Goal: Task Accomplishment & Management: Manage account settings

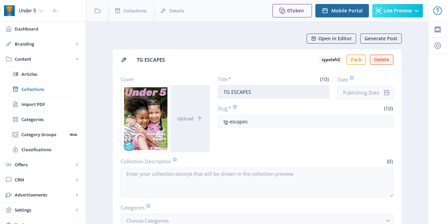
click at [256, 94] on input "TG ESCAPES" at bounding box center [274, 91] width 112 height 13
drag, startPoint x: 256, startPoint y: 95, endPoint x: 211, endPoint y: 92, distance: 45.0
click at [211, 93] on div "Cover Upload Title * (10) TG ESCAPES Date Slug * (10) tg-escapes" at bounding box center [257, 114] width 273 height 76
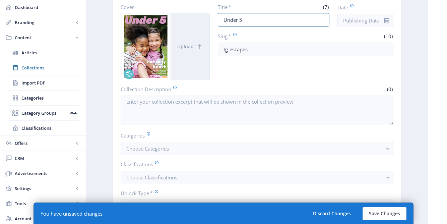
scroll to position [81, 0]
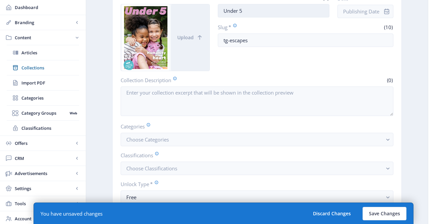
click at [238, 11] on input "Under 5" at bounding box center [274, 10] width 112 height 13
type input "October 2025"
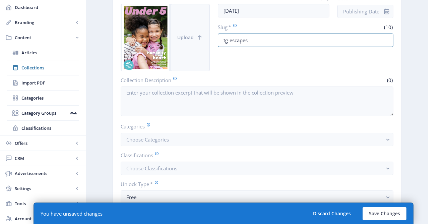
drag, startPoint x: 248, startPoint y: 40, endPoint x: 197, endPoint y: 40, distance: 51.6
click at [196, 40] on div "Cover Upload Title * (12) October 2025 Date Slug * (10) tg-escapes" at bounding box center [257, 33] width 273 height 76
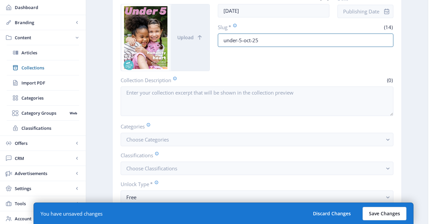
type input "under-5-oct-25"
click at [391, 214] on button "Save Changes" at bounding box center [385, 213] width 44 height 13
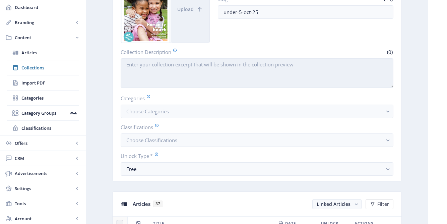
scroll to position [110, 0]
click at [155, 62] on textarea "Collection Description" at bounding box center [257, 72] width 273 height 30
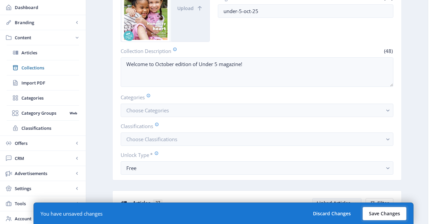
click at [388, 211] on button "Save Changes" at bounding box center [385, 213] width 44 height 13
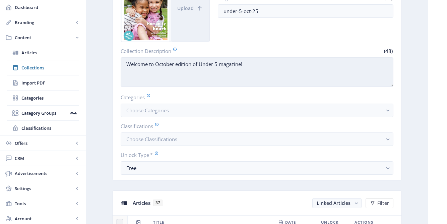
click at [259, 62] on textarea "Welcome to October edition of Under 5 magazine!" at bounding box center [257, 72] width 273 height 30
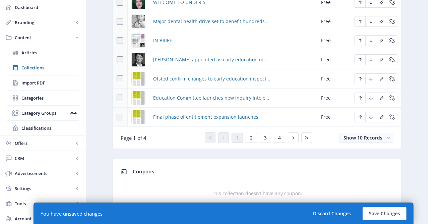
scroll to position [410, 0]
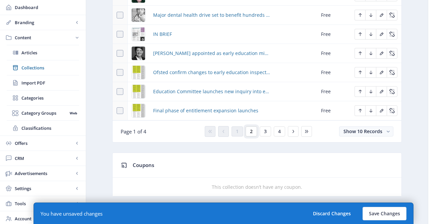
click at [250, 134] on span "2" at bounding box center [251, 131] width 3 height 5
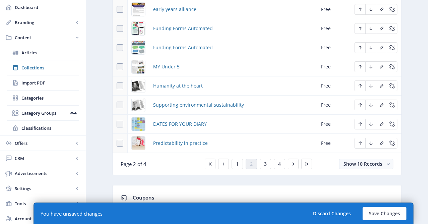
scroll to position [400, 0]
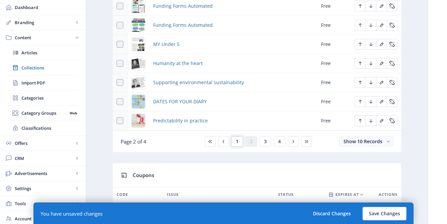
click at [239, 146] on button "1" at bounding box center [237, 141] width 11 height 10
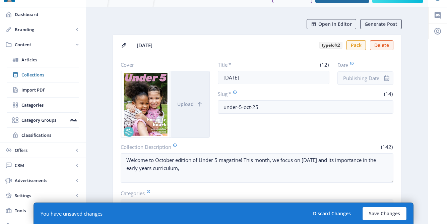
scroll to position [35, 0]
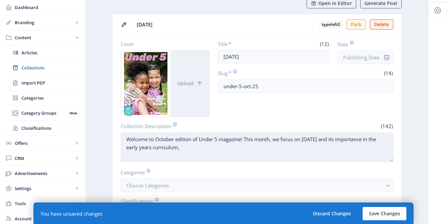
click at [231, 148] on textarea "Welcome to October edition of Under 5 magazine! This month, we focus on Black H…" at bounding box center [257, 147] width 273 height 30
click at [151, 157] on textarea "Welcome to October edition of Under 5 magazine! This month, we focus on Black H…" at bounding box center [257, 147] width 273 height 30
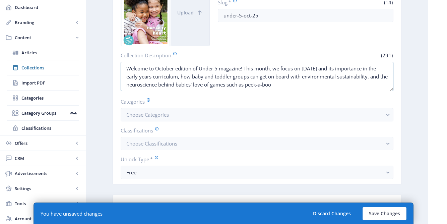
scroll to position [94, 0]
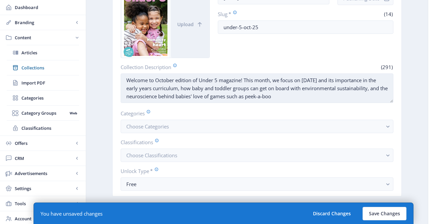
click at [165, 96] on textarea "Welcome to October edition of Under 5 magazine! This month, we focus on Black H…" at bounding box center [257, 88] width 273 height 30
click at [336, 96] on textarea "Welcome to October edition of Under 5 magazine! This month, we focus on Black H…" at bounding box center [257, 88] width 273 height 30
click at [243, 80] on textarea "Welcome to October edition of Under 5 magazine! This month, we focus on Black H…" at bounding box center [257, 88] width 273 height 30
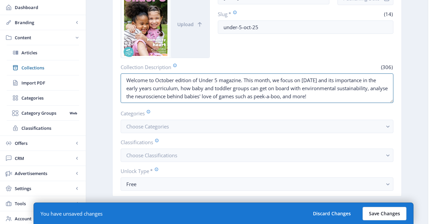
type textarea "Welcome to October edition of Under 5 magazine. This month, we focus on Black H…"
click at [388, 215] on button "Save Changes" at bounding box center [385, 213] width 44 height 13
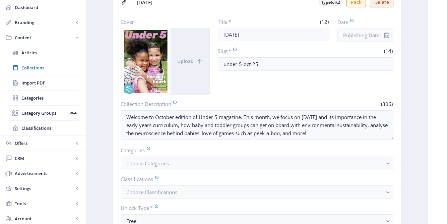
scroll to position [0, 0]
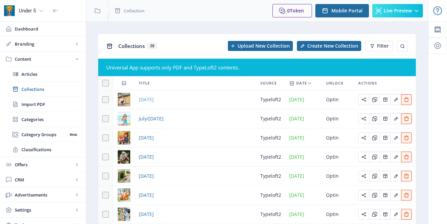
click at [153, 103] on span "September 2025" at bounding box center [146, 100] width 15 height 8
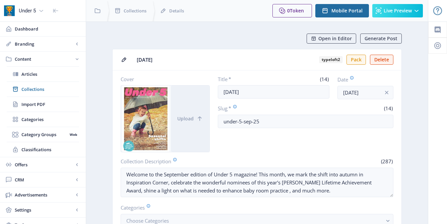
scroll to position [64, 0]
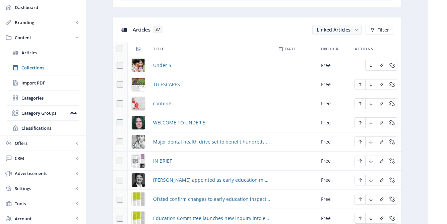
scroll to position [299, 0]
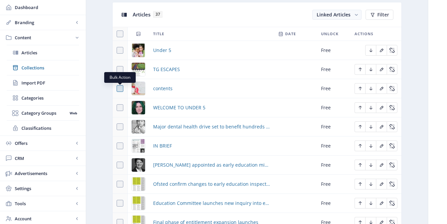
click at [118, 89] on span at bounding box center [120, 88] width 7 height 7
click at [117, 89] on input "checkbox" at bounding box center [117, 89] width 0 height 0
click at [118, 89] on span at bounding box center [120, 88] width 7 height 7
click at [117, 89] on input "checkbox" at bounding box center [117, 89] width 0 height 0
checkbox input "false"
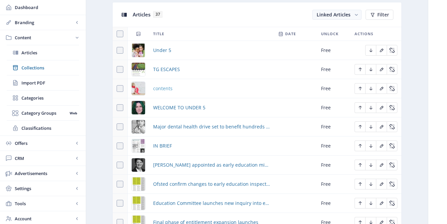
click at [163, 91] on span "contents" at bounding box center [162, 88] width 19 height 8
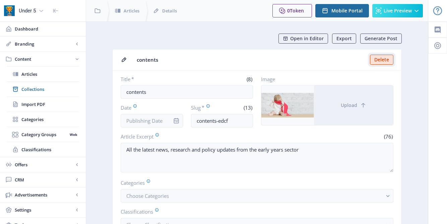
click at [384, 60] on button "Delete" at bounding box center [381, 60] width 23 height 10
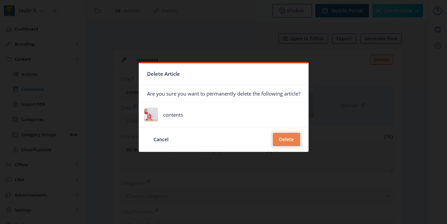
click at [295, 143] on button "Delete" at bounding box center [286, 139] width 27 height 13
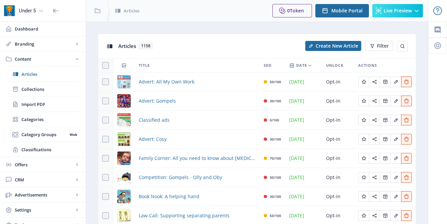
scroll to position [85, 0]
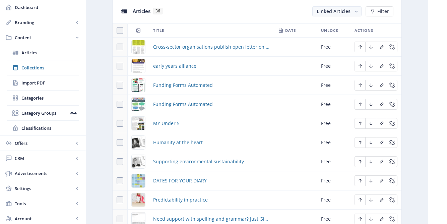
scroll to position [354, 0]
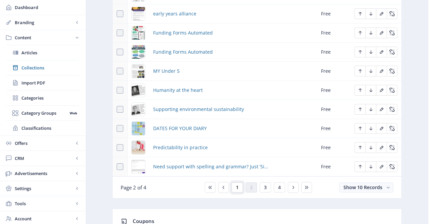
click at [236, 188] on span "1" at bounding box center [237, 187] width 3 height 5
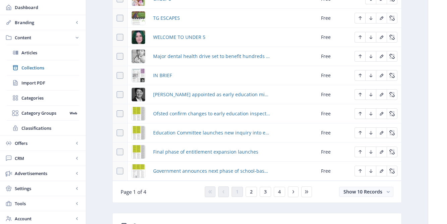
scroll to position [354, 0]
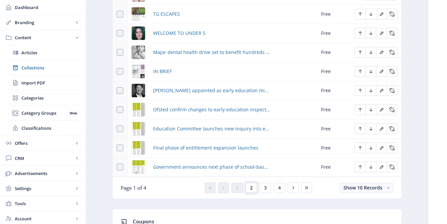
click at [252, 189] on span "2" at bounding box center [251, 187] width 3 height 5
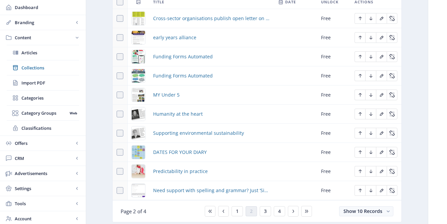
scroll to position [331, 0]
click at [183, 75] on span "Funding Forms Automated" at bounding box center [183, 75] width 60 height 8
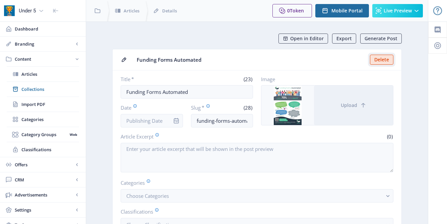
click at [381, 59] on button "Delete" at bounding box center [381, 60] width 23 height 10
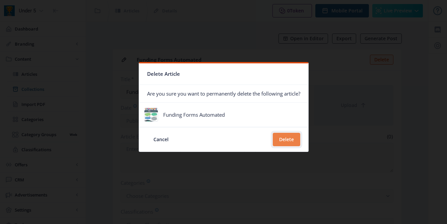
click at [295, 137] on button "Delete" at bounding box center [286, 139] width 27 height 13
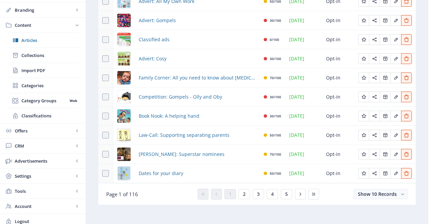
scroll to position [43, 0]
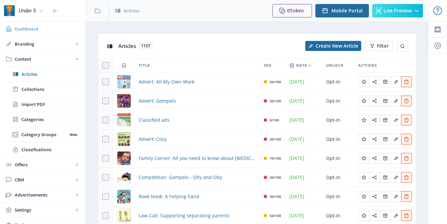
scroll to position [85, 0]
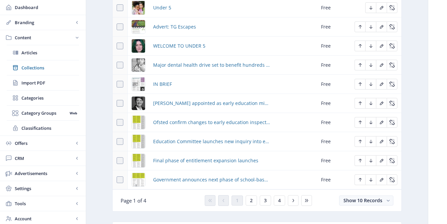
scroll to position [341, 0]
click at [254, 203] on div "You have unsaved changes Discard Changes Save Changes" at bounding box center [224, 213] width 380 height 21
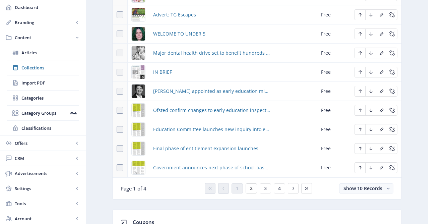
scroll to position [354, 0]
click at [251, 191] on button "2" at bounding box center [251, 188] width 11 height 10
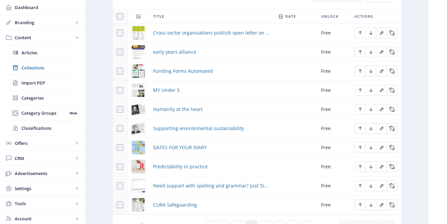
scroll to position [317, 0]
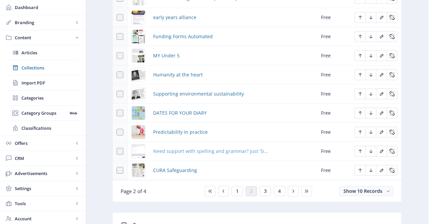
scroll to position [350, 0]
click at [265, 195] on button "3" at bounding box center [265, 192] width 11 height 10
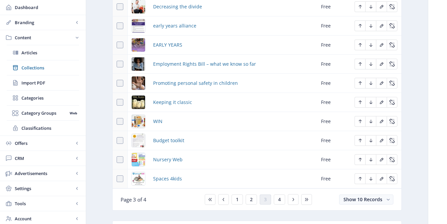
scroll to position [350, 0]
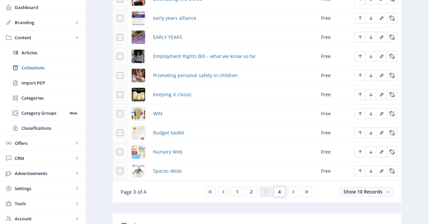
click at [280, 194] on span "4" at bounding box center [279, 191] width 3 height 5
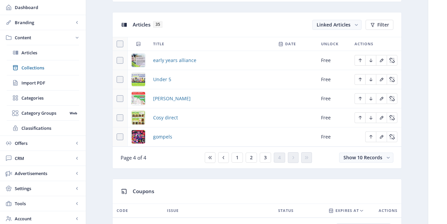
scroll to position [290, 0]
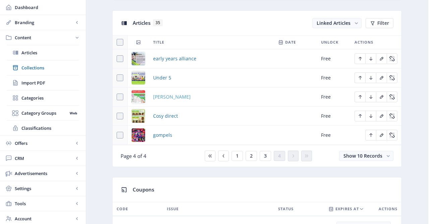
click at [169, 96] on span "stuart morris" at bounding box center [172, 97] width 38 height 8
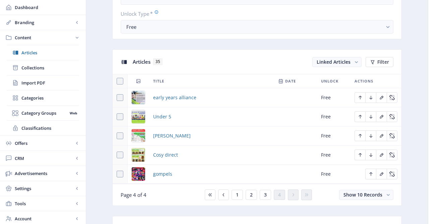
scroll to position [372, 0]
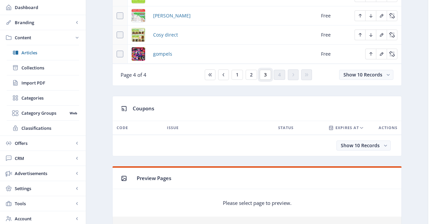
click at [268, 75] on button "3" at bounding box center [265, 75] width 11 height 10
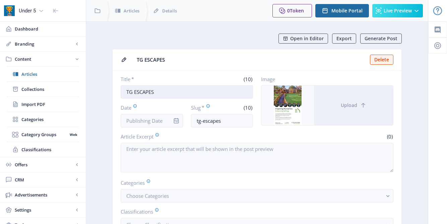
drag, startPoint x: 157, startPoint y: 92, endPoint x: 138, endPoint y: 92, distance: 18.8
click at [138, 92] on input "TG ESCAPES" at bounding box center [187, 91] width 132 height 13
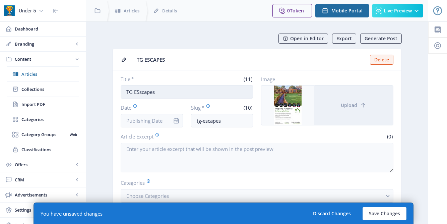
click at [138, 93] on input "TG ESscapes" at bounding box center [187, 91] width 132 height 13
type input "Advert: TG Escapes"
click at [381, 214] on button "Save Changes" at bounding box center [385, 213] width 44 height 13
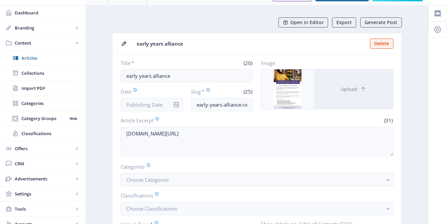
scroll to position [24, 0]
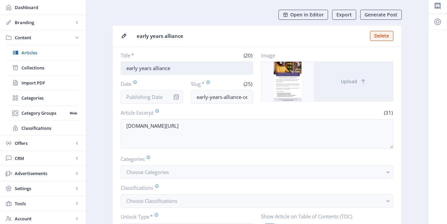
drag, startPoint x: 171, startPoint y: 68, endPoint x: 125, endPoint y: 68, distance: 46.3
click at [125, 68] on input "early years alliance" at bounding box center [187, 67] width 132 height 13
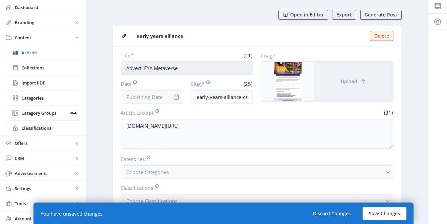
click at [154, 69] on input "Advert: EYA Metaverse" at bounding box center [187, 67] width 132 height 13
type input "Advert: EYA - Metaverse"
click at [372, 214] on button "Save Changes" at bounding box center [385, 213] width 44 height 13
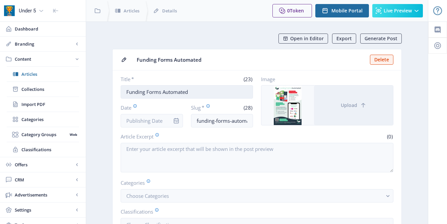
click at [126, 92] on input "Funding Forms Automated" at bounding box center [187, 91] width 132 height 13
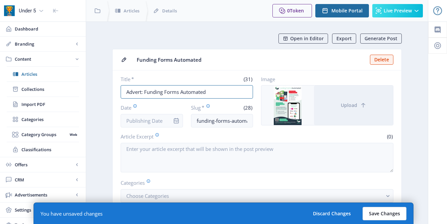
type input "Advert: Funding Forms Automated"
click at [391, 214] on button "Save Changes" at bounding box center [385, 213] width 44 height 13
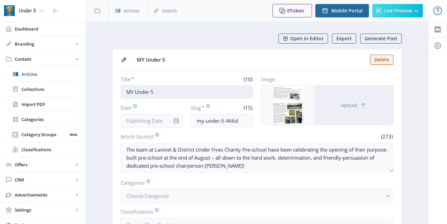
click at [132, 93] on input "MY Under 5" at bounding box center [187, 91] width 132 height 13
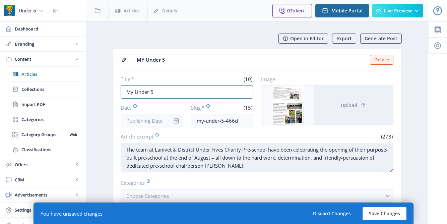
type input "My Under 5"
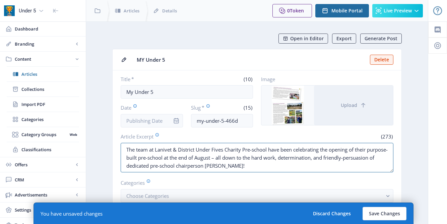
drag, startPoint x: 126, startPoint y: 149, endPoint x: 311, endPoint y: 178, distance: 186.9
click at [311, 179] on nb-card-body "Title * (10) My Under 5 Date Slug * (15) my-under-5-466d Image Upload Article E…" at bounding box center [257, 167] width 289 height 195
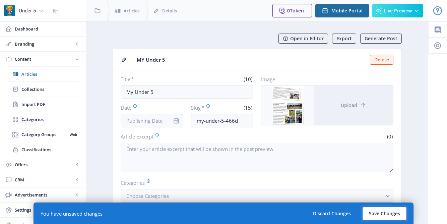
click at [387, 214] on button "Save Changes" at bounding box center [385, 213] width 44 height 13
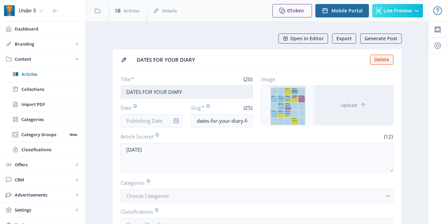
click at [184, 91] on input "DATES FOR YOUR DIARY" at bounding box center [187, 91] width 132 height 13
type input "Dates for your diary"
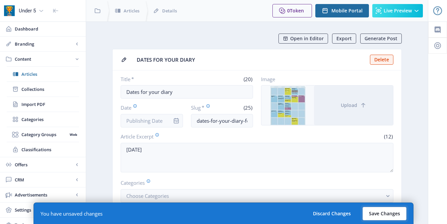
click at [375, 211] on button "Save Changes" at bounding box center [385, 213] width 44 height 13
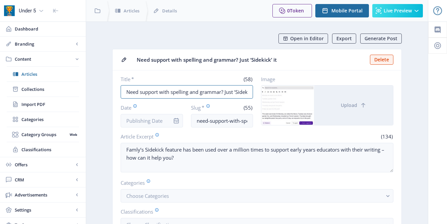
drag, startPoint x: 225, startPoint y: 93, endPoint x: 105, endPoint y: 95, distance: 120.7
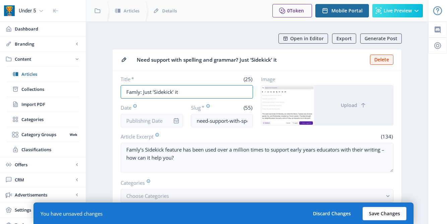
type input "Famly: Just ‘Sidekick’ it"
click at [389, 211] on button "Save Changes" at bounding box center [385, 213] width 44 height 13
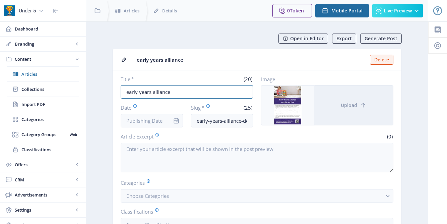
drag, startPoint x: 174, startPoint y: 92, endPoint x: 107, endPoint y: 91, distance: 67.1
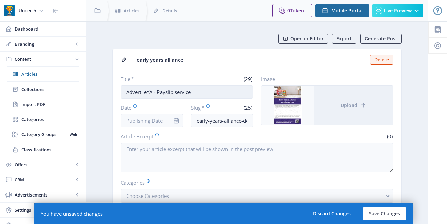
click at [148, 93] on input "Advert: eYA - Payslip service" at bounding box center [187, 91] width 132 height 13
type input "Advert: EYA - Payslip service"
click at [384, 213] on button "Save Changes" at bounding box center [385, 213] width 44 height 13
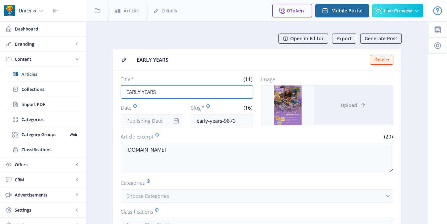
drag, startPoint x: 159, startPoint y: 92, endPoint x: 110, endPoint y: 86, distance: 49.6
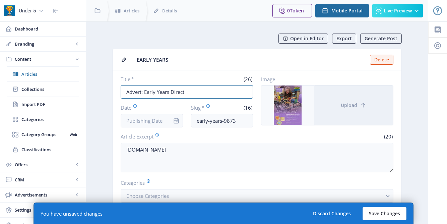
type input "Advert: Early Years Direct"
click at [392, 212] on button "Save Changes" at bounding box center [385, 213] width 44 height 13
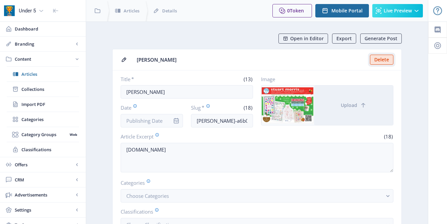
click at [385, 59] on button "Delete" at bounding box center [381, 60] width 23 height 10
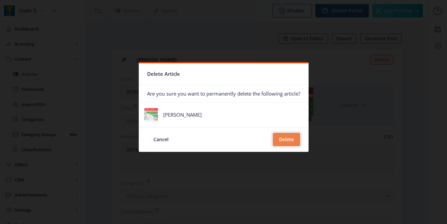
click at [293, 139] on button "Delete" at bounding box center [286, 139] width 27 height 13
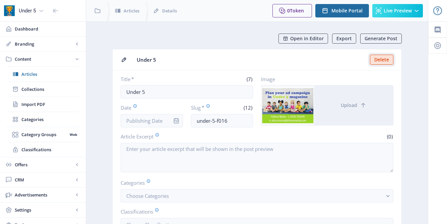
click at [387, 57] on button "Delete" at bounding box center [381, 60] width 23 height 10
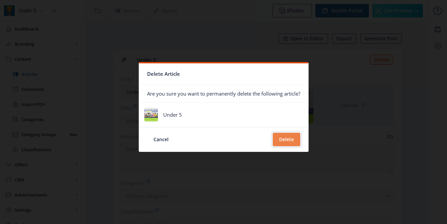
click at [290, 136] on button "Delete" at bounding box center [286, 139] width 27 height 13
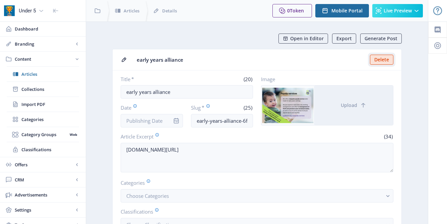
click at [381, 62] on button "Delete" at bounding box center [381, 60] width 23 height 10
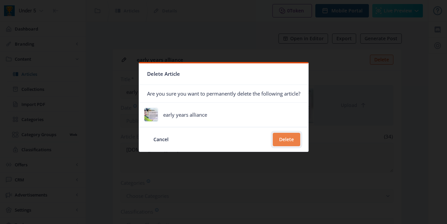
click at [282, 139] on button "Delete" at bounding box center [286, 139] width 27 height 13
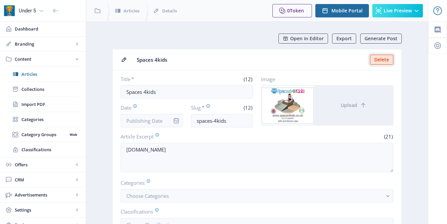
click at [381, 61] on button "Delete" at bounding box center [381, 60] width 23 height 10
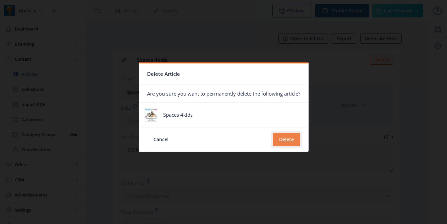
click at [283, 138] on button "Delete" at bounding box center [286, 139] width 27 height 13
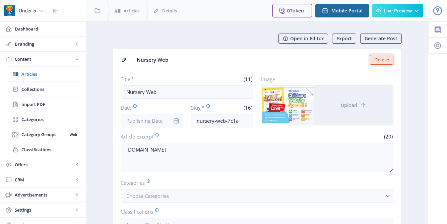
click at [381, 59] on button "Delete" at bounding box center [381, 60] width 23 height 10
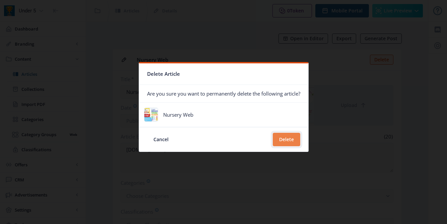
click at [281, 143] on button "Delete" at bounding box center [286, 139] width 27 height 13
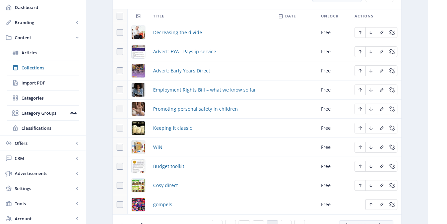
scroll to position [339, 0]
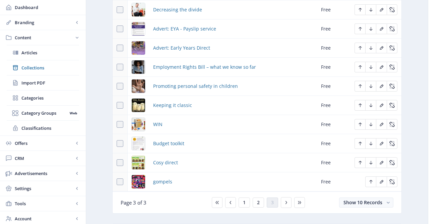
click at [258, 205] on div "You have unsaved changes Discard Changes Save Changes" at bounding box center [224, 213] width 380 height 21
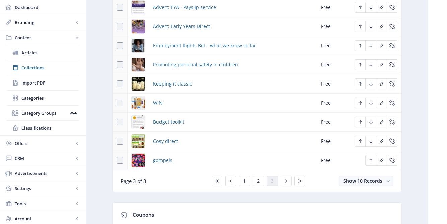
scroll to position [360, 0]
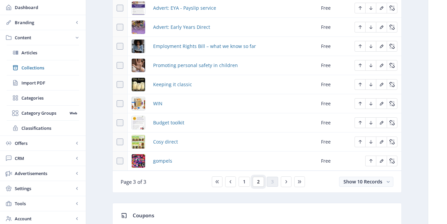
click at [261, 181] on button "2" at bounding box center [258, 182] width 11 height 10
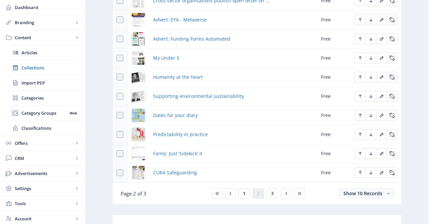
scroll to position [352, 0]
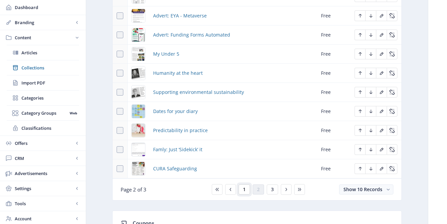
click at [247, 191] on button "1" at bounding box center [244, 189] width 11 height 10
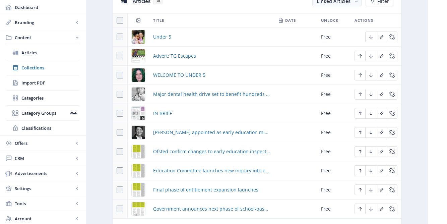
scroll to position [325, 0]
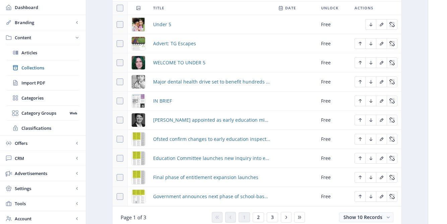
click at [260, 219] on div "You have unsaved changes Discard Changes Save Changes" at bounding box center [224, 213] width 380 height 21
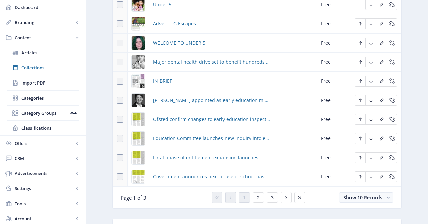
scroll to position [345, 0]
click at [259, 198] on span "2" at bounding box center [258, 196] width 3 height 5
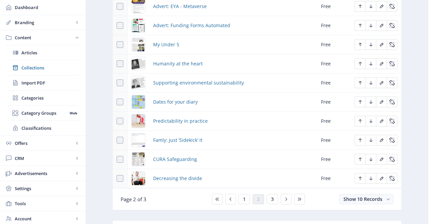
scroll to position [346, 0]
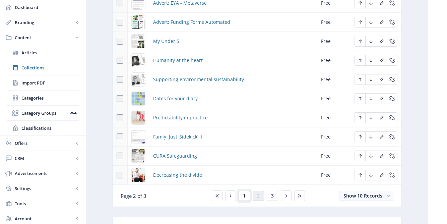
click at [243, 196] on button "1" at bounding box center [244, 196] width 11 height 10
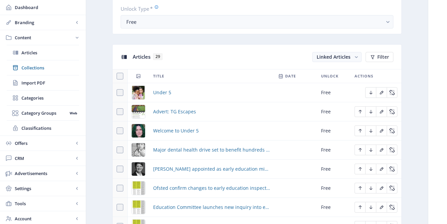
scroll to position [399, 0]
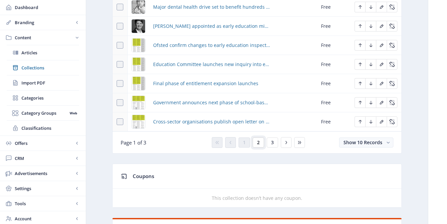
click at [262, 145] on button "2" at bounding box center [258, 142] width 11 height 10
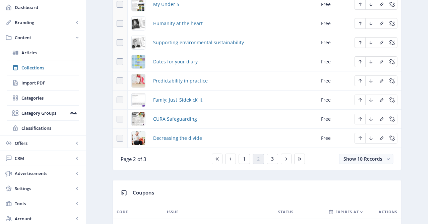
scroll to position [394, 0]
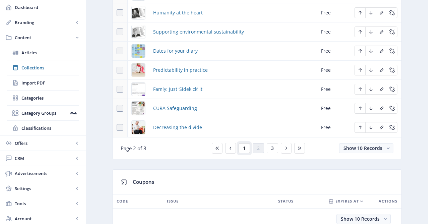
click at [242, 150] on button "1" at bounding box center [244, 148] width 11 height 10
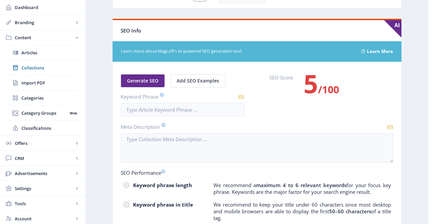
scroll to position [1156, 0]
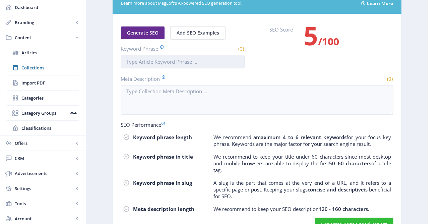
click at [155, 58] on input "Keyword Phrase" at bounding box center [183, 61] width 124 height 13
type input "Under 5"
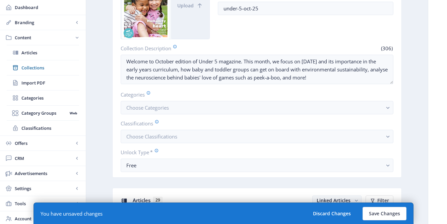
scroll to position [108, 0]
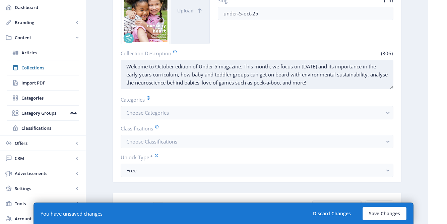
drag, startPoint x: 127, startPoint y: 66, endPoint x: 220, endPoint y: 70, distance: 93.6
click at [220, 71] on textarea "Welcome to October edition of Under 5 magazine. This month, we focus on Black H…" at bounding box center [257, 75] width 273 height 30
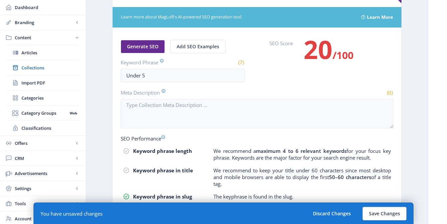
scroll to position [1181, 0]
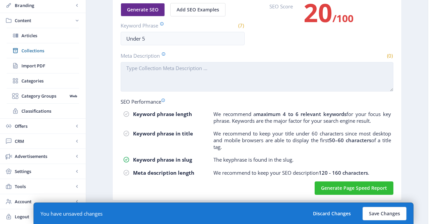
click at [199, 64] on textarea "Meta Description" at bounding box center [257, 77] width 273 height 30
paste textarea "Welcome to October edition of Under 5 magazine. This month, we focus on Black H…"
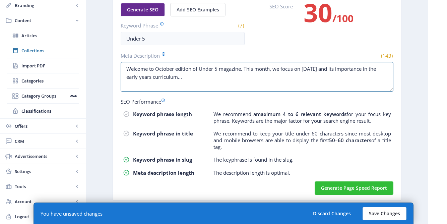
type textarea "Welcome to October edition of Under 5 magazine. This month, we focus on Black H…"
click at [383, 213] on button "Save Changes" at bounding box center [385, 213] width 44 height 13
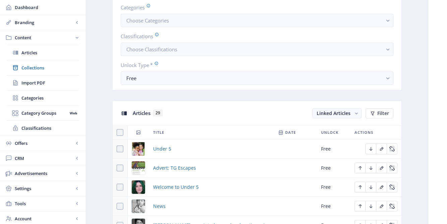
scroll to position [199, 0]
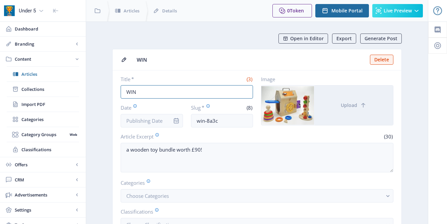
drag, startPoint x: 144, startPoint y: 89, endPoint x: 117, endPoint y: 88, distance: 26.5
click at [117, 89] on nb-card-body "Title * (3) WIN Date Slug * (8) win-8a3c Image Upload Article Excerpt (30) a wo…" at bounding box center [257, 167] width 289 height 195
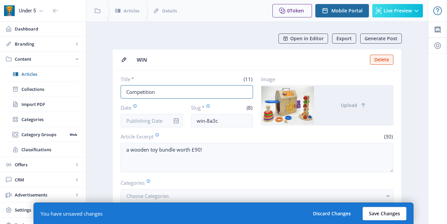
type input "Competition"
click at [385, 210] on button "Save Changes" at bounding box center [385, 213] width 44 height 13
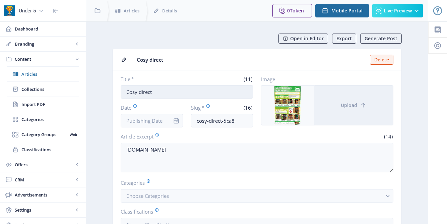
click at [141, 92] on input "Cosy direct" at bounding box center [187, 91] width 132 height 13
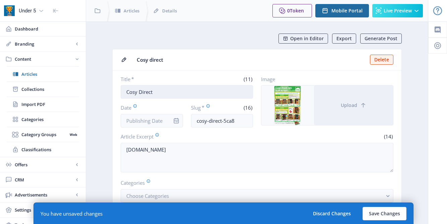
click at [127, 91] on input "Cosy Direct" at bounding box center [187, 91] width 132 height 13
type input "Advert: Cosy Direct"
click at [382, 213] on button "Save Changes" at bounding box center [385, 213] width 44 height 13
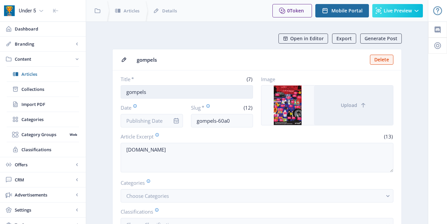
click at [130, 92] on input "gompels" at bounding box center [187, 91] width 132 height 13
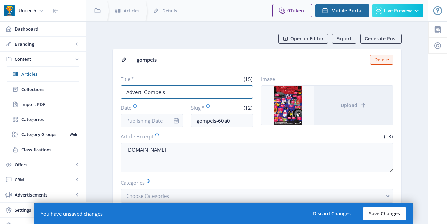
type input "Advert: Gompels"
click at [382, 214] on button "Save Changes" at bounding box center [385, 213] width 44 height 13
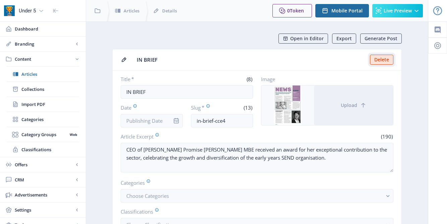
click at [384, 64] on button "Delete" at bounding box center [381, 60] width 23 height 10
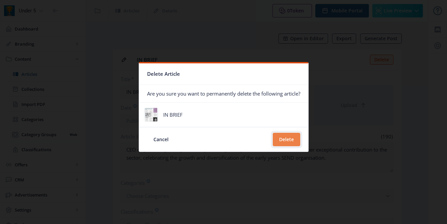
click at [286, 140] on button "Delete" at bounding box center [286, 139] width 27 height 13
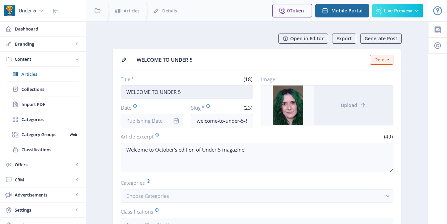
click at [182, 92] on input "WELCOME TO UNDER 5" at bounding box center [187, 91] width 132 height 13
type input "Welcome to Under 5"
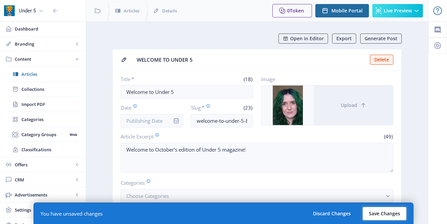
click at [382, 209] on button "Save Changes" at bounding box center [385, 213] width 44 height 13
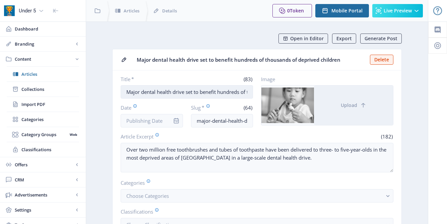
click at [127, 94] on input "Major dental health drive set to benefit hundreds of thousands of deprived chil…" at bounding box center [187, 91] width 132 height 13
drag, startPoint x: 126, startPoint y: 92, endPoint x: 273, endPoint y: 90, distance: 147.5
click at [274, 92] on div "Title * (83) Major dental health drive set to benefit hundreds of thousands of …" at bounding box center [257, 102] width 273 height 52
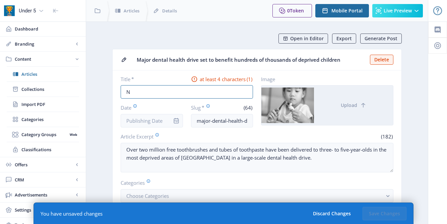
scroll to position [0, 0]
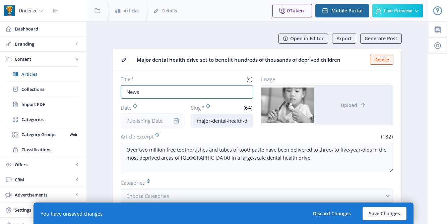
type input "News"
drag, startPoint x: 196, startPoint y: 122, endPoint x: 304, endPoint y: 120, distance: 108.0
click at [305, 121] on div "Title * (4) News Date Slug * (64) major-dental-health-drive-set-to-benefit-hund…" at bounding box center [257, 102] width 273 height 52
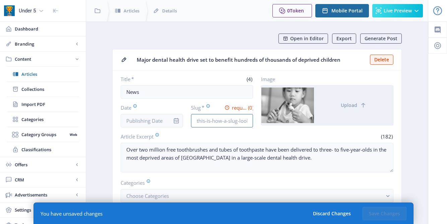
scroll to position [0, 0]
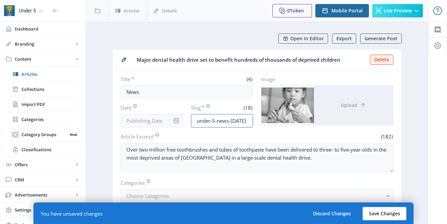
type input "under-5-news-[DATE]"
click at [389, 211] on button "Save Changes" at bounding box center [385, 213] width 44 height 13
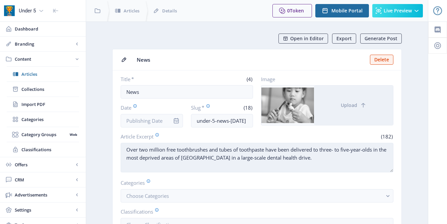
drag, startPoint x: 125, startPoint y: 148, endPoint x: 310, endPoint y: 162, distance: 185.2
click at [310, 162] on textarea "Over two million free toothbrushes and tubes of toothpaste have been delivered …" at bounding box center [257, 158] width 273 height 30
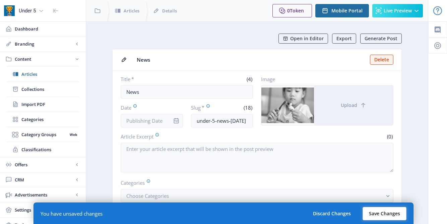
click at [376, 211] on button "Save Changes" at bounding box center [385, 213] width 44 height 13
